Goal: Find specific page/section: Find specific page/section

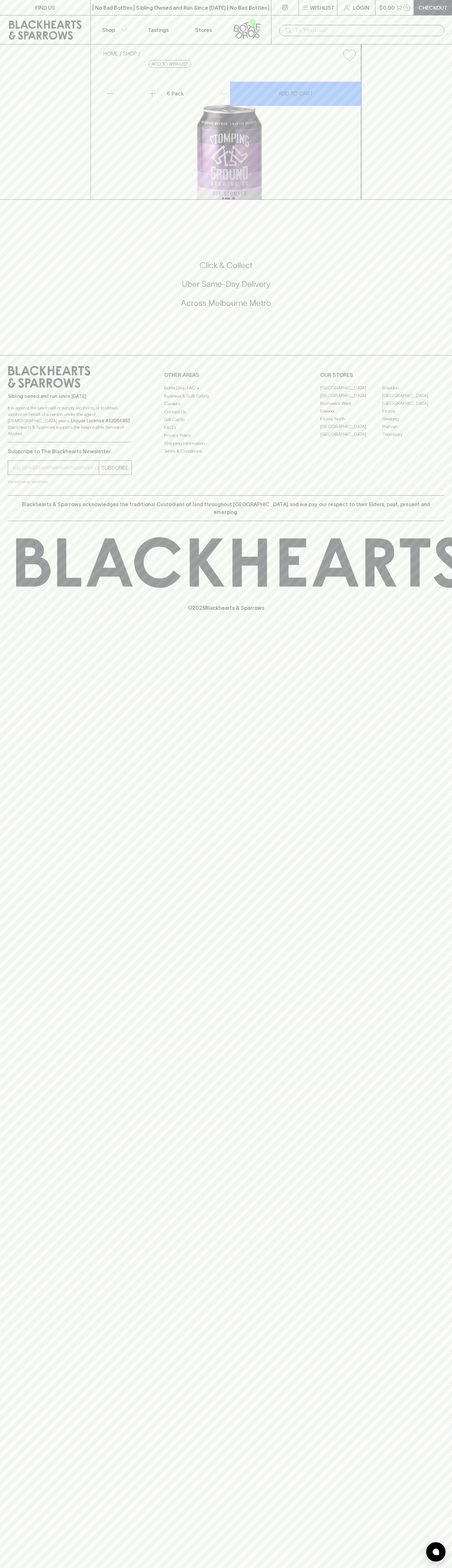
click at [351, 422] on link "Fitzroy North" at bounding box center [351, 419] width 62 height 8
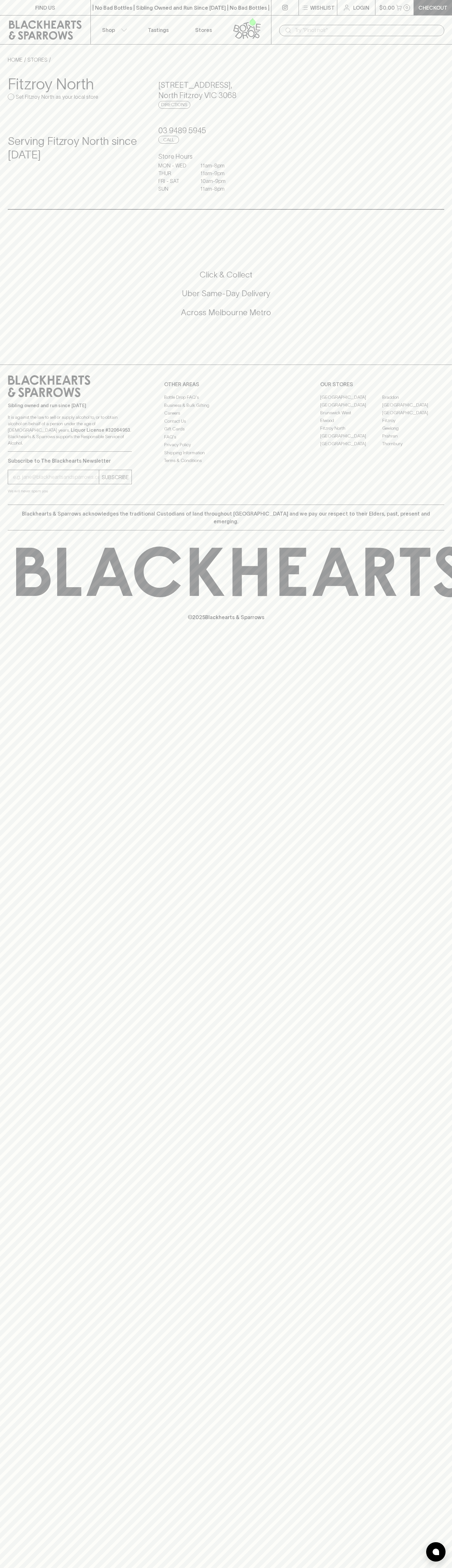
click at [350, 21] on div "​" at bounding box center [361, 30] width 181 height 29
click at [426, 625] on div "FIND US | No Bad Bottles | Sibling Owned and Run Since [DATE] | No Bad Bottles …" at bounding box center [226, 784] width 452 height 1568
click at [408, 1567] on html "FIND US | No Bad Bottles | Sibling Owned and Run Since [DATE] | No Bad Bottles …" at bounding box center [226, 784] width 452 height 1568
click at [31, 1287] on div "FIND US | No Bad Bottles | Sibling Owned and Run Since [DATE] | No Bad Bottles …" at bounding box center [226, 784] width 452 height 1568
